Goal: Transaction & Acquisition: Purchase product/service

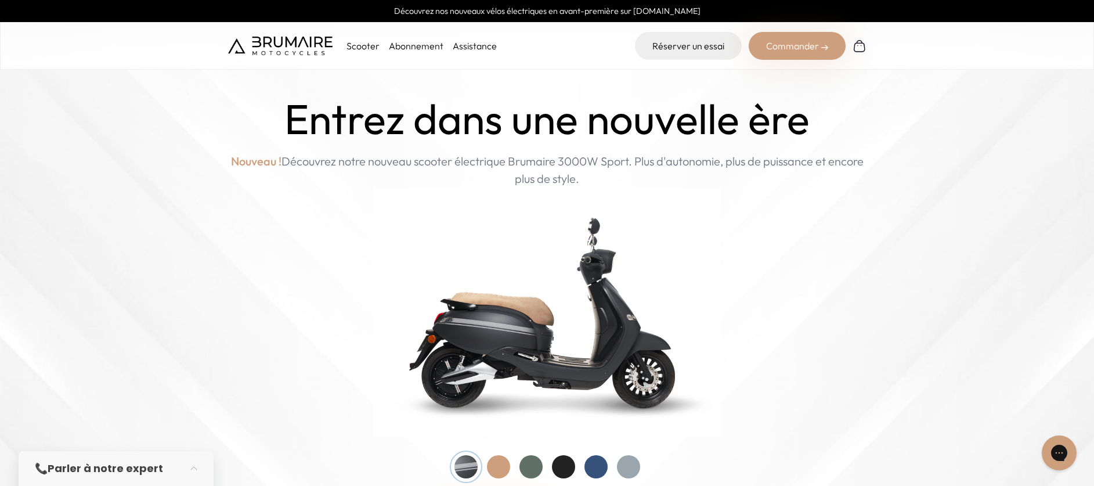
click at [362, 48] on p "Scooter" at bounding box center [363, 46] width 33 height 14
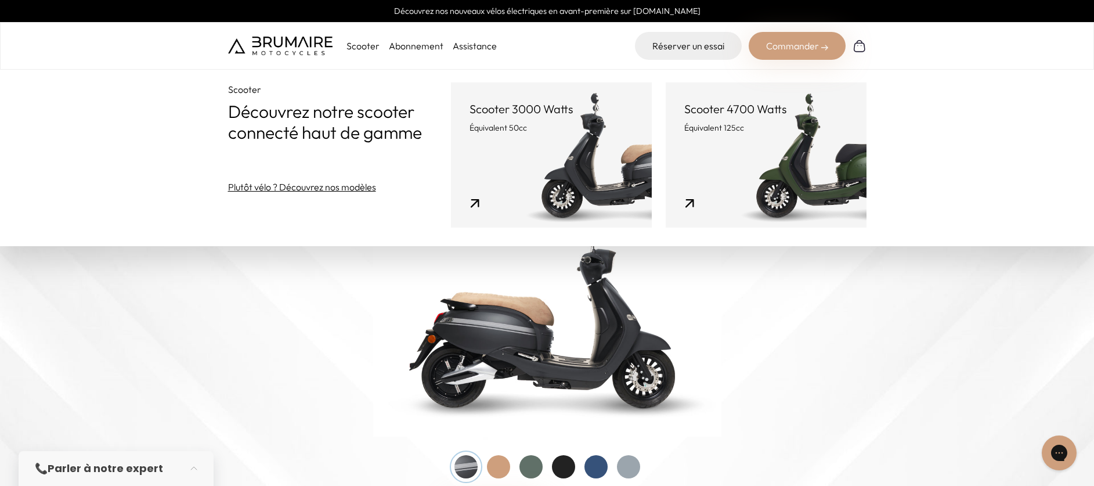
click at [813, 177] on link "Scooter 4700 Watts Équivalent 125cc" at bounding box center [766, 154] width 201 height 145
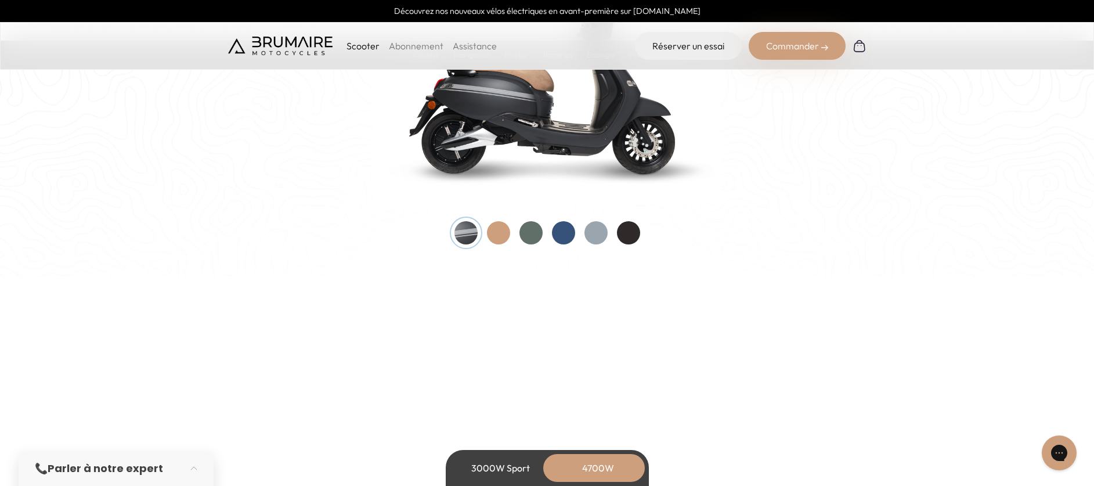
scroll to position [1296, 0]
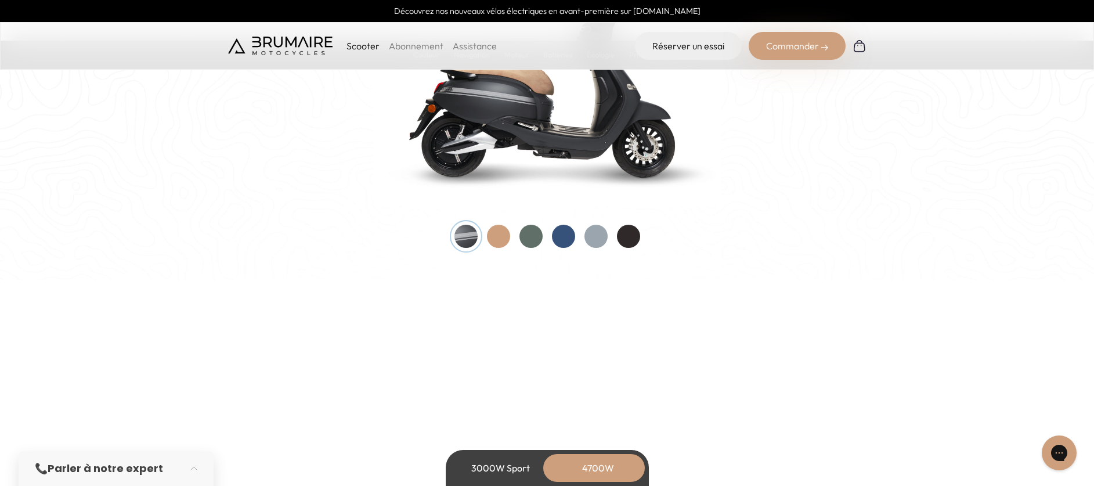
click at [602, 235] on div at bounding box center [596, 236] width 23 height 23
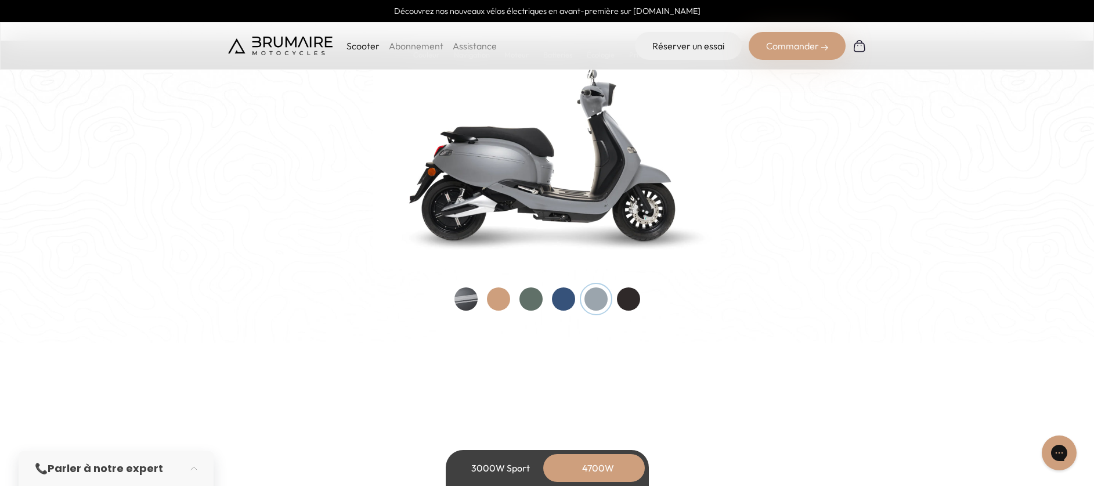
scroll to position [1178, 0]
